Goal: Check status: Check status

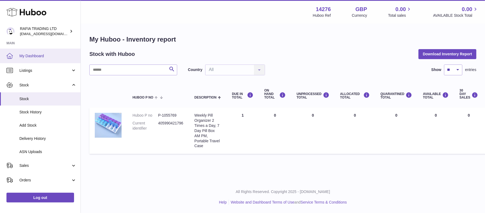
click at [29, 57] on span "My Dashboard" at bounding box center [47, 55] width 57 height 5
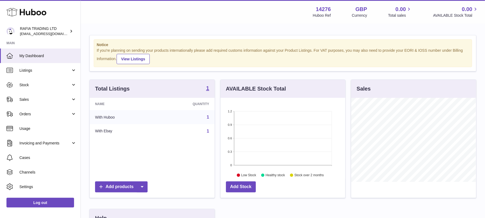
click at [104, 119] on td "With Huboo" at bounding box center [123, 117] width 66 height 14
click at [116, 120] on td "With Huboo" at bounding box center [123, 117] width 66 height 14
click at [208, 89] on strong "1" at bounding box center [207, 87] width 3 height 5
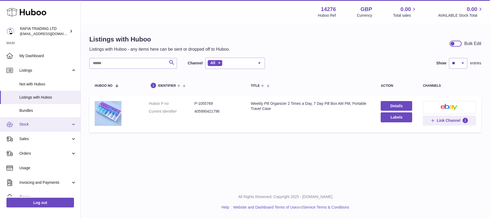
click at [28, 124] on span "Stock" at bounding box center [44, 124] width 51 height 5
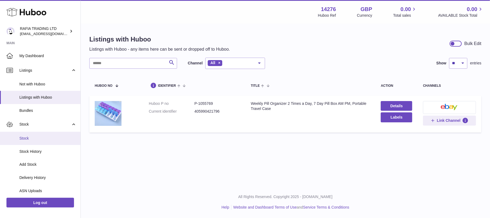
click at [30, 136] on span "Stock" at bounding box center [47, 138] width 57 height 5
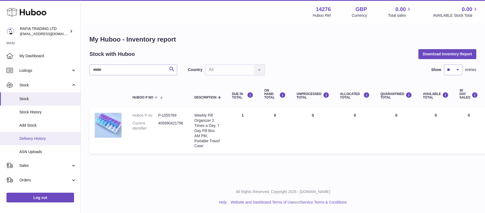
scroll to position [72, 0]
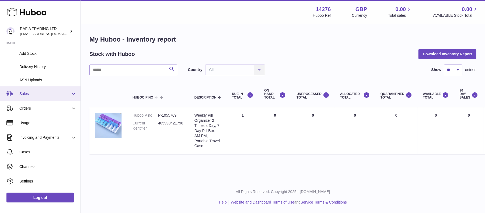
click at [36, 95] on span "Sales" at bounding box center [44, 93] width 51 height 5
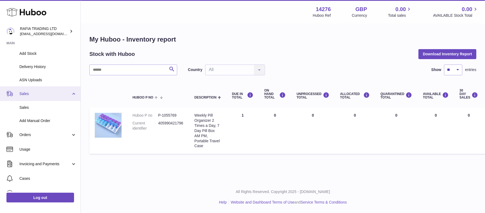
click at [33, 93] on span "Sales" at bounding box center [44, 93] width 51 height 5
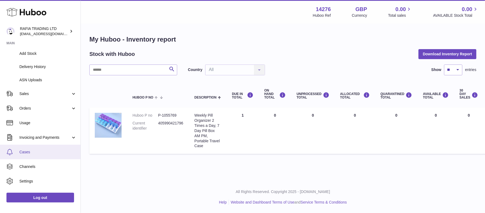
click at [33, 152] on span "Cases" at bounding box center [47, 151] width 57 height 5
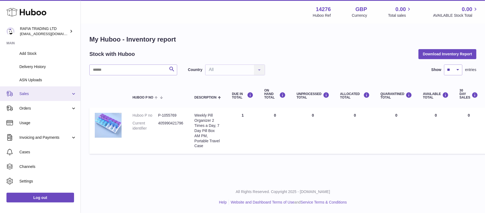
click at [42, 95] on span "Sales" at bounding box center [44, 93] width 51 height 5
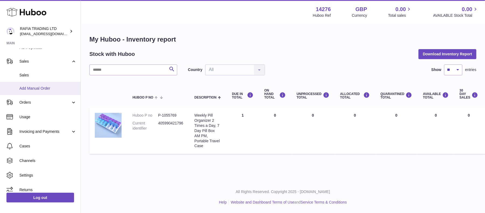
scroll to position [0, 0]
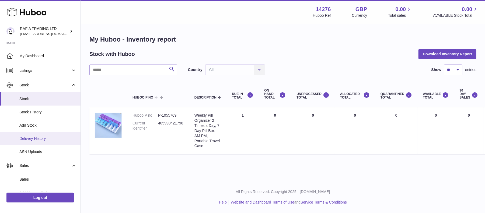
click at [42, 136] on span "Delivery History" at bounding box center [47, 138] width 57 height 5
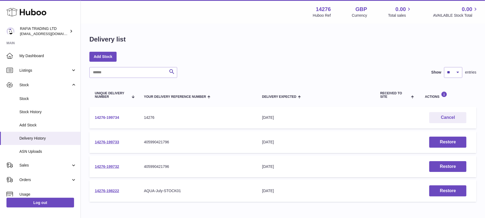
click at [112, 117] on link "14276-199734" at bounding box center [107, 117] width 24 height 4
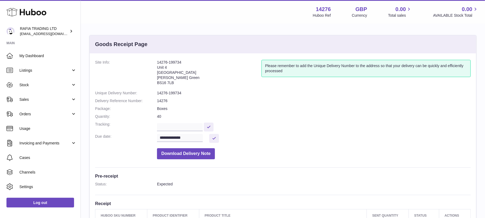
scroll to position [36, 0]
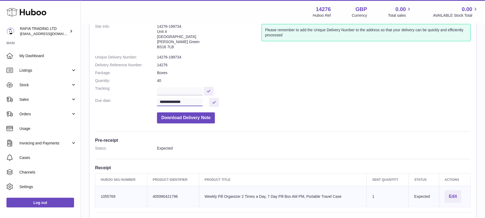
click at [193, 102] on input "**********" at bounding box center [180, 102] width 46 height 8
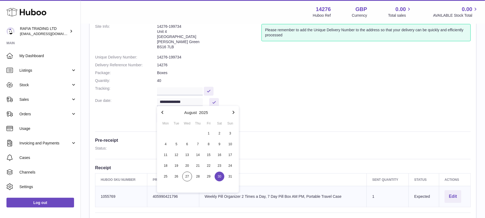
click at [232, 113] on icon "button" at bounding box center [233, 112] width 6 height 6
click at [187, 133] on span "3" at bounding box center [187, 133] width 10 height 10
type input "**********"
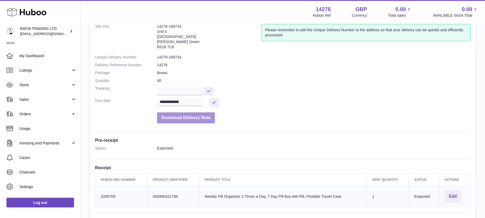
click at [182, 117] on button "Download Delivery Note" at bounding box center [186, 117] width 58 height 11
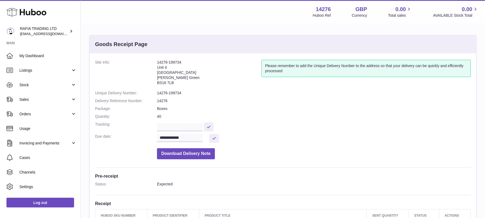
click at [274, 131] on dl "**********" at bounding box center [283, 111] width 376 height 102
click at [182, 127] on input "text" at bounding box center [180, 127] width 46 height 8
click at [279, 118] on dd "40" at bounding box center [314, 116] width 314 height 5
click at [45, 58] on link "My Dashboard" at bounding box center [40, 55] width 81 height 15
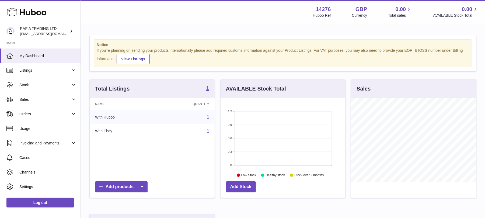
scroll to position [84, 125]
